Goal: Task Accomplishment & Management: Manage account settings

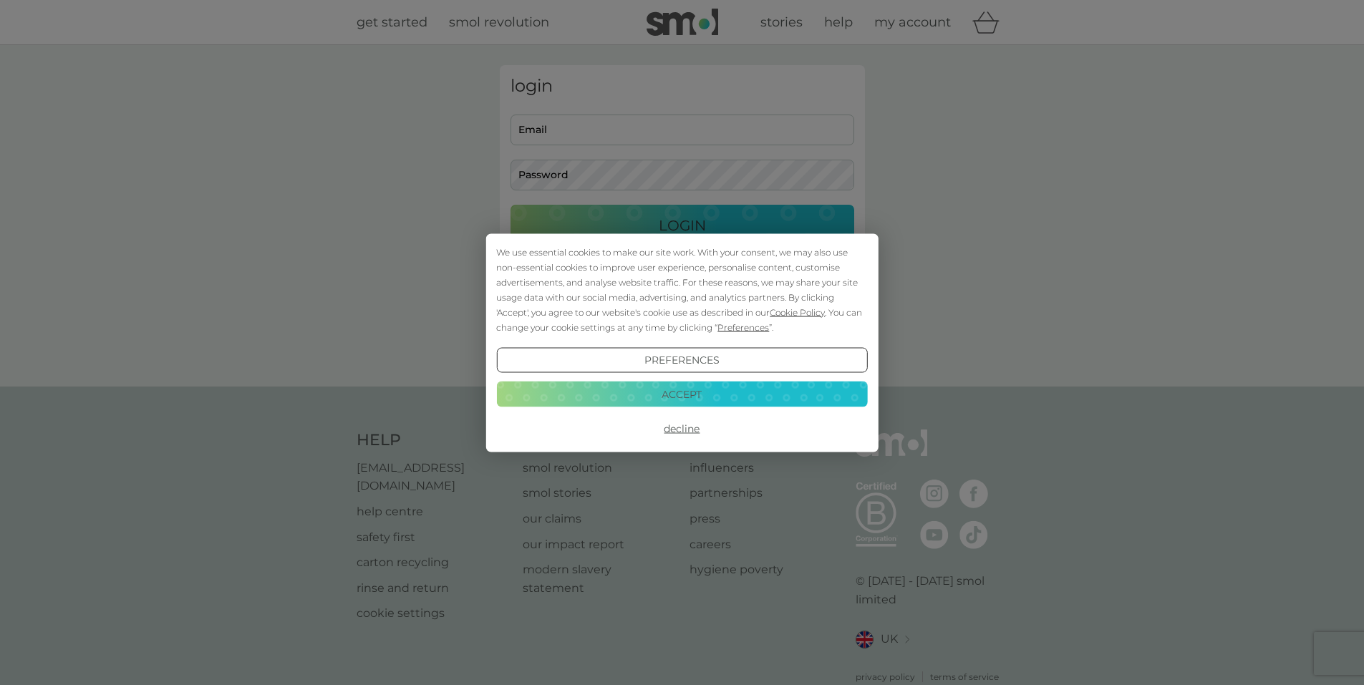
click at [736, 395] on button "Accept" at bounding box center [681, 395] width 371 height 26
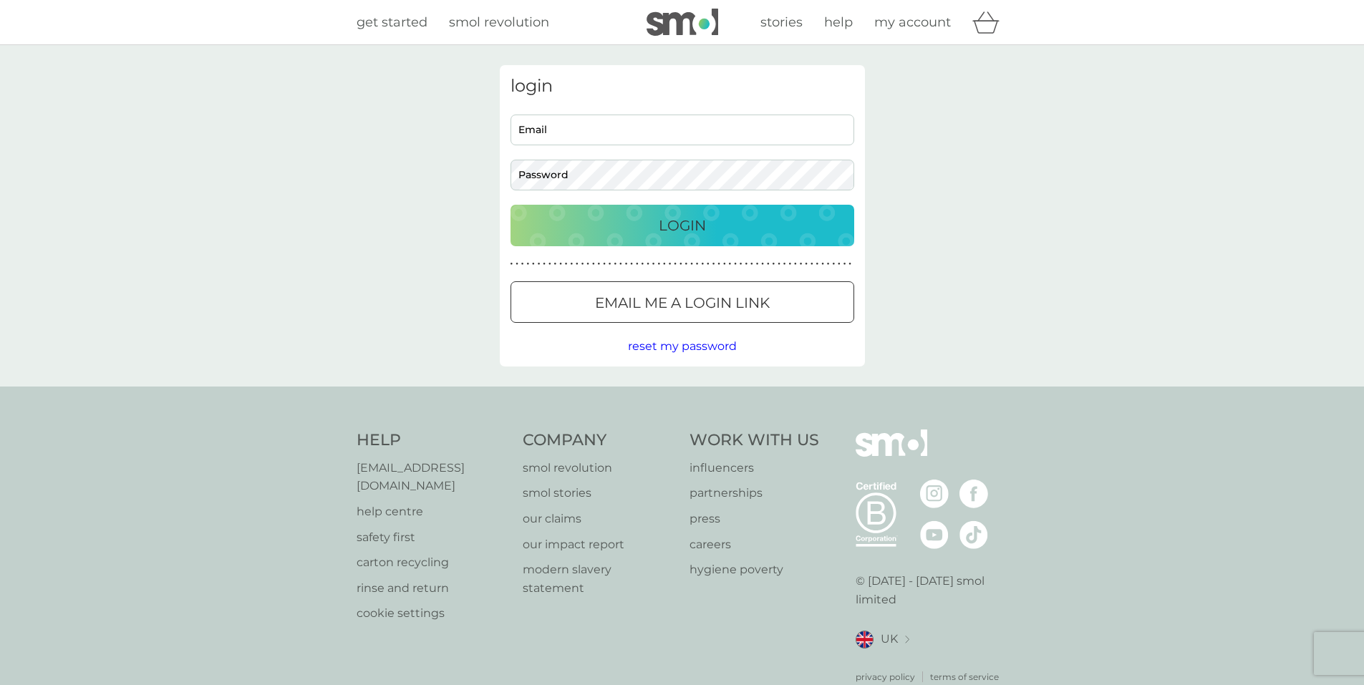
click at [693, 303] on div at bounding box center [683, 303] width 52 height 15
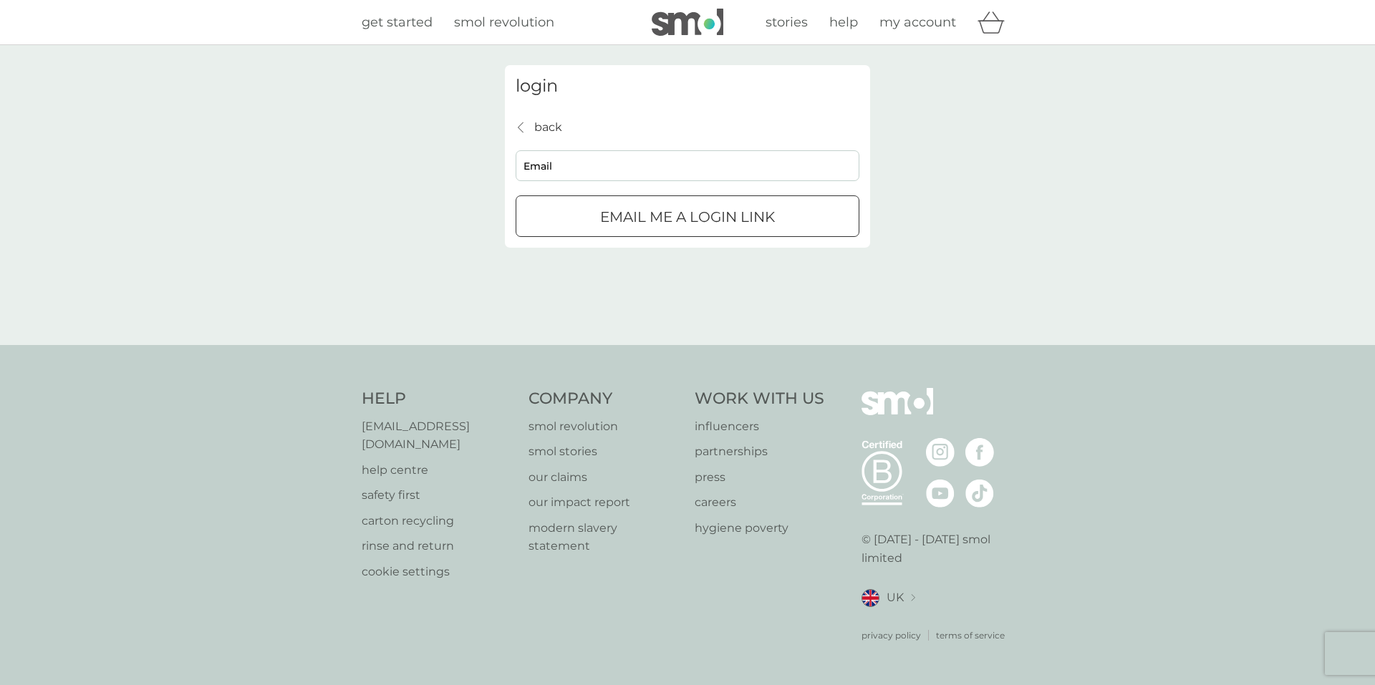
click at [548, 162] on input "Email" at bounding box center [688, 165] width 344 height 31
type input "[EMAIL_ADDRESS][DOMAIN_NAME]"
click at [720, 218] on p "Email me a login link" at bounding box center [687, 217] width 175 height 23
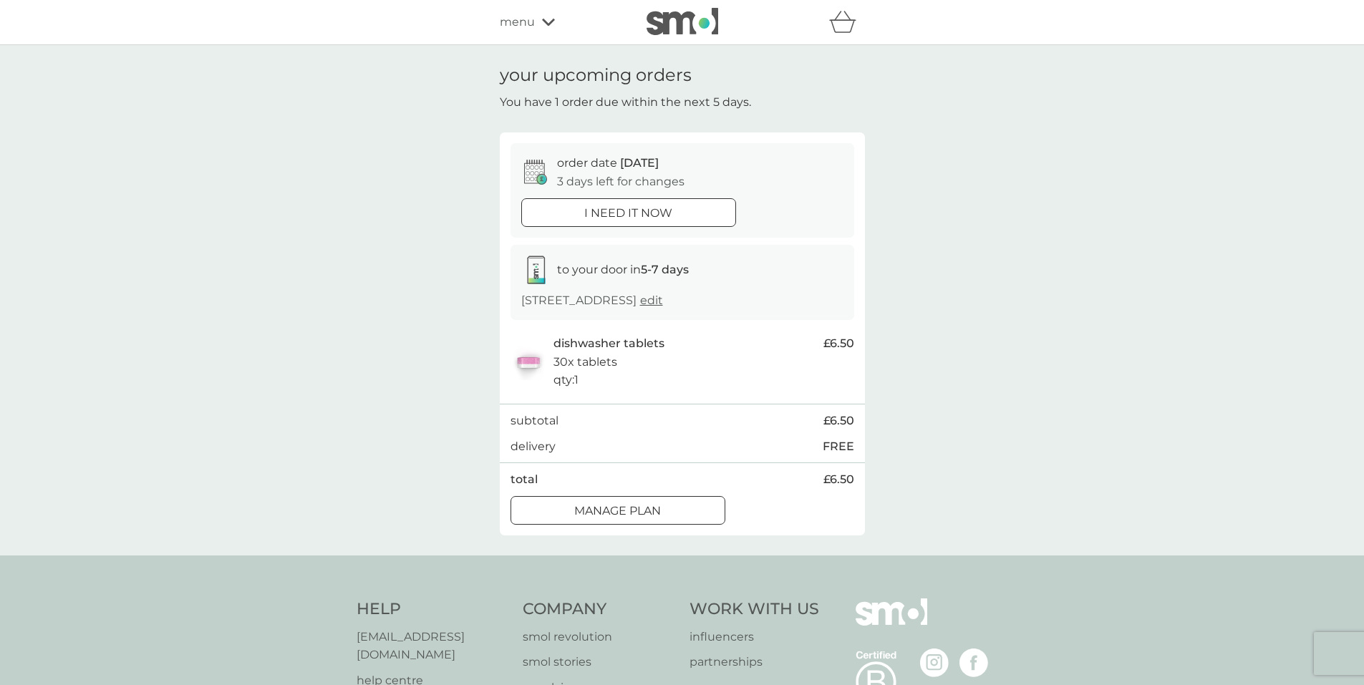
click at [635, 510] on div at bounding box center [635, 510] width 0 height 0
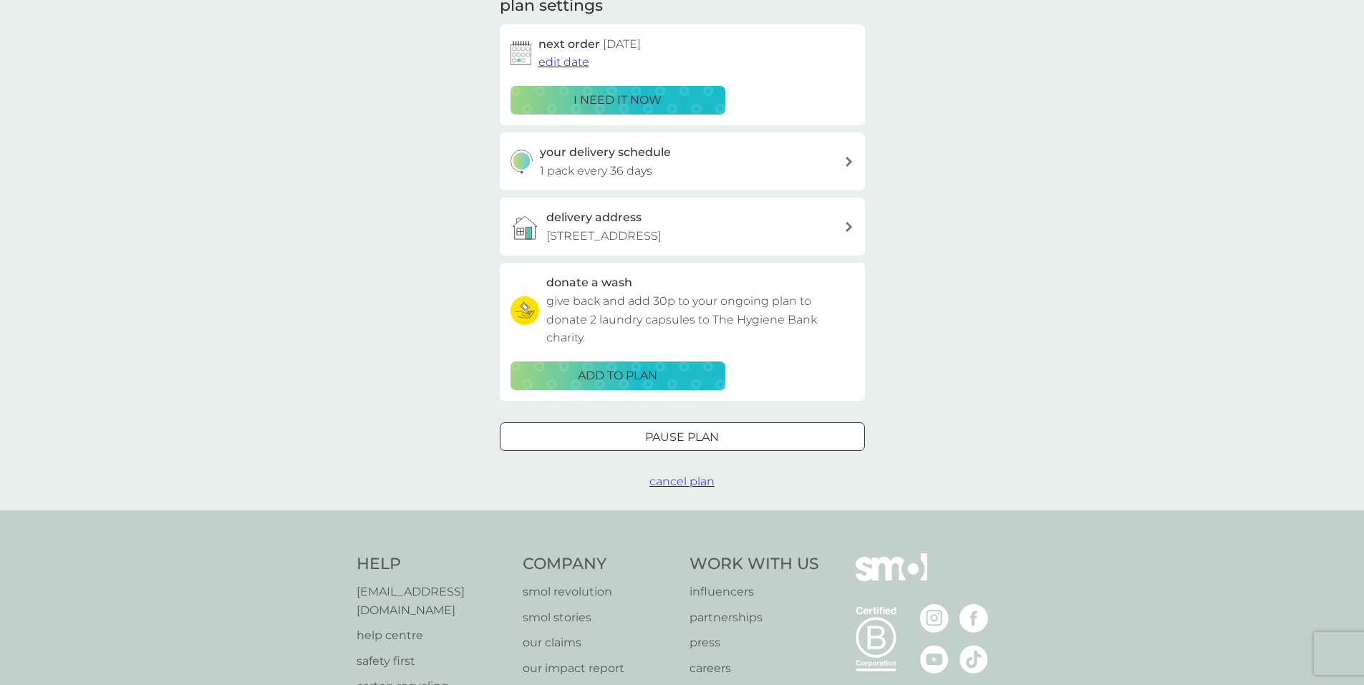
scroll to position [287, 0]
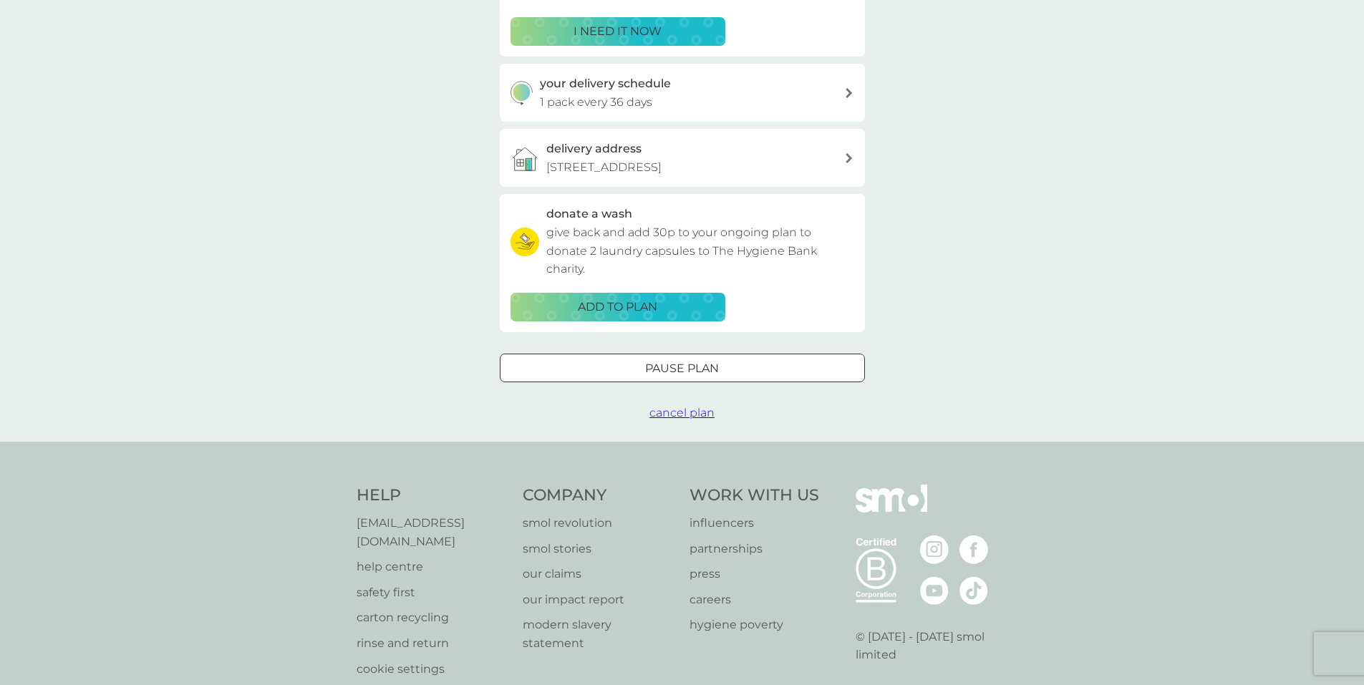
click at [681, 370] on div at bounding box center [683, 368] width 52 height 15
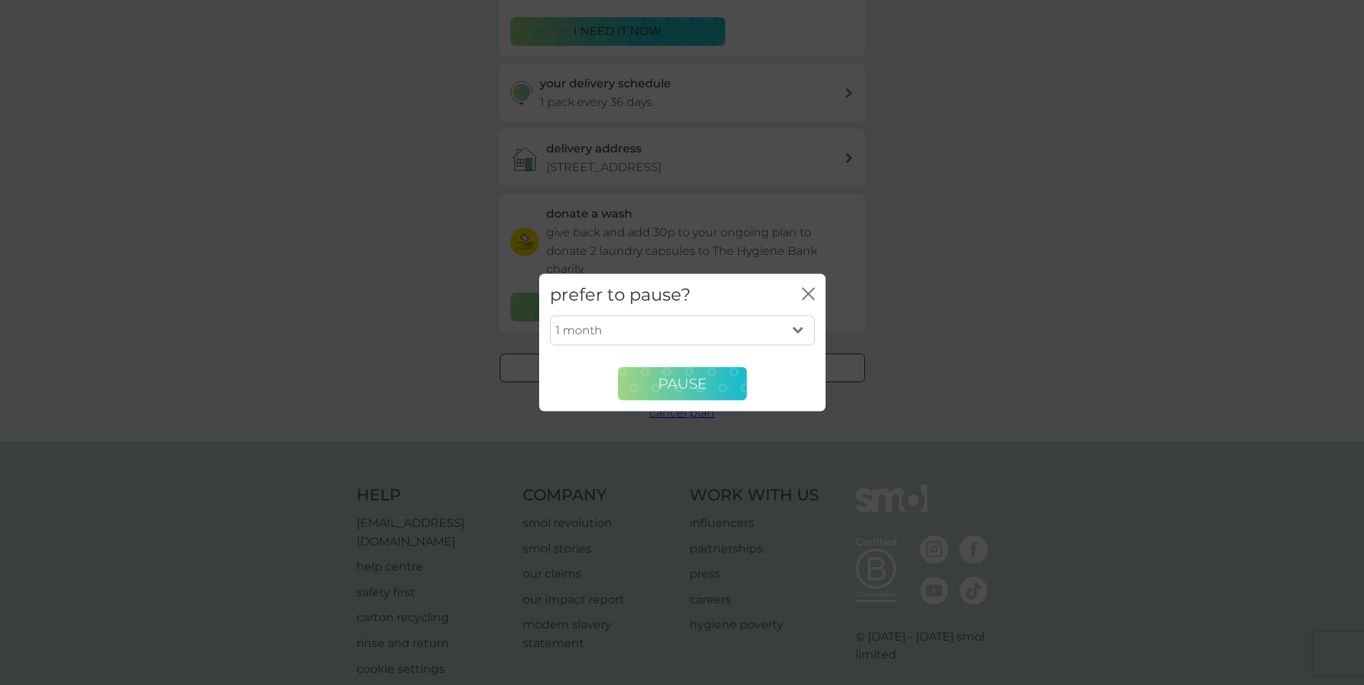
click at [675, 391] on span "Pause" at bounding box center [682, 383] width 49 height 17
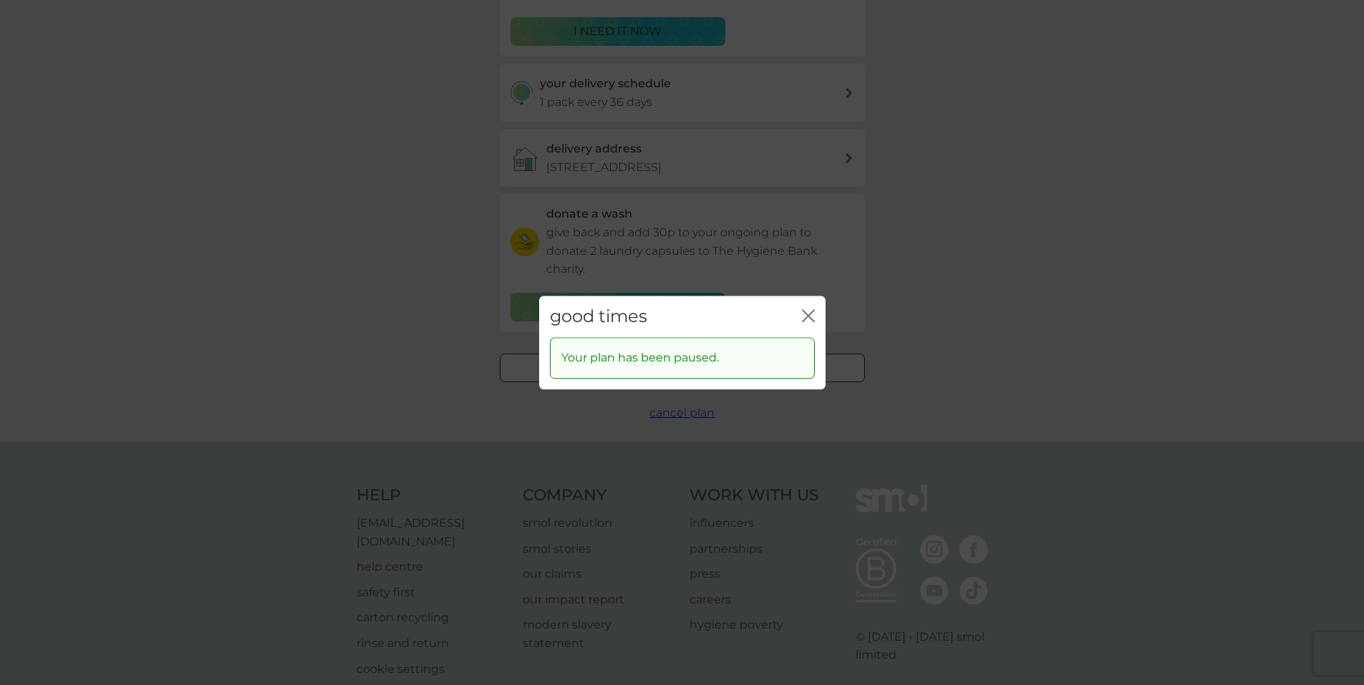
click at [816, 317] on div "good times close" at bounding box center [682, 317] width 287 height 42
click at [809, 316] on icon "close" at bounding box center [812, 315] width 6 height 11
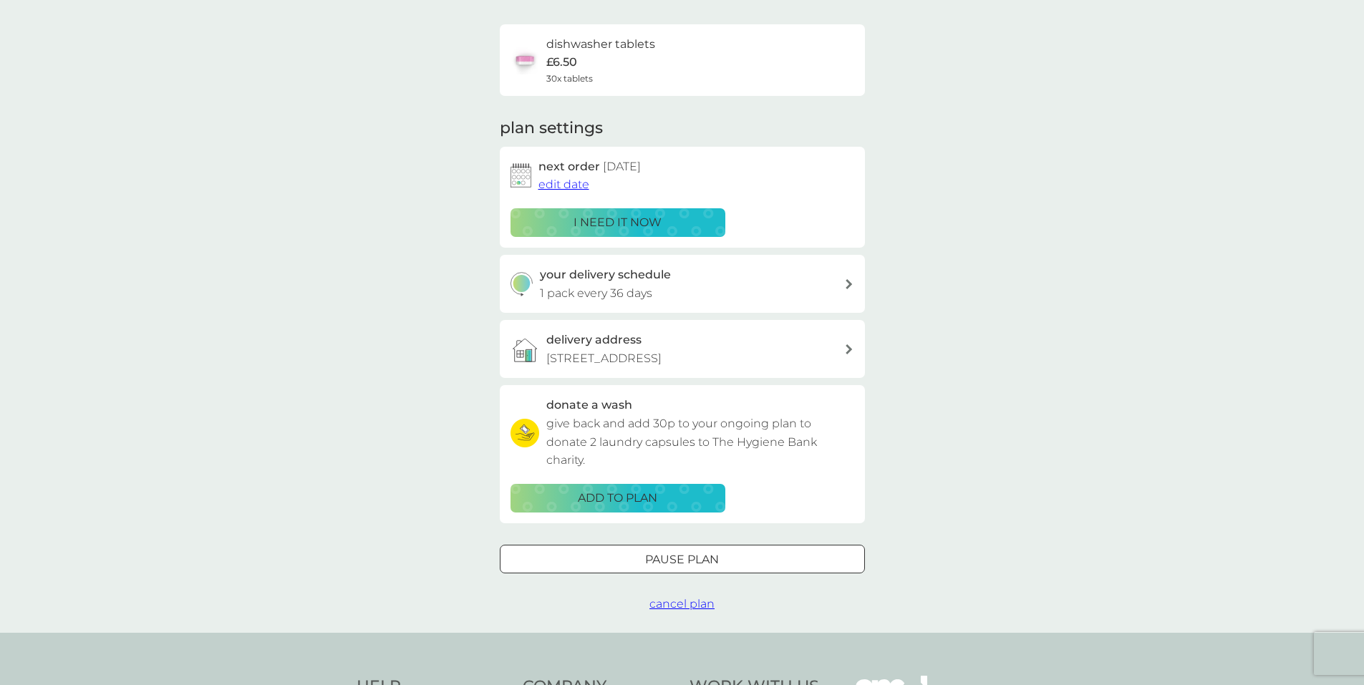
scroll to position [0, 0]
